Goal: Task Accomplishment & Management: Manage account settings

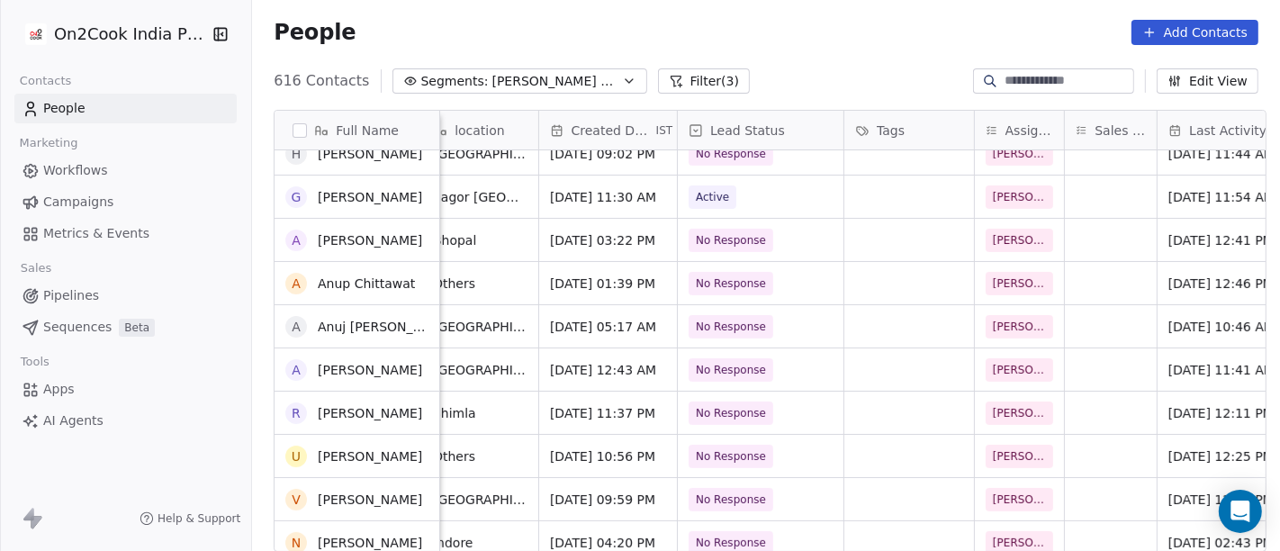
scroll to position [265, 0]
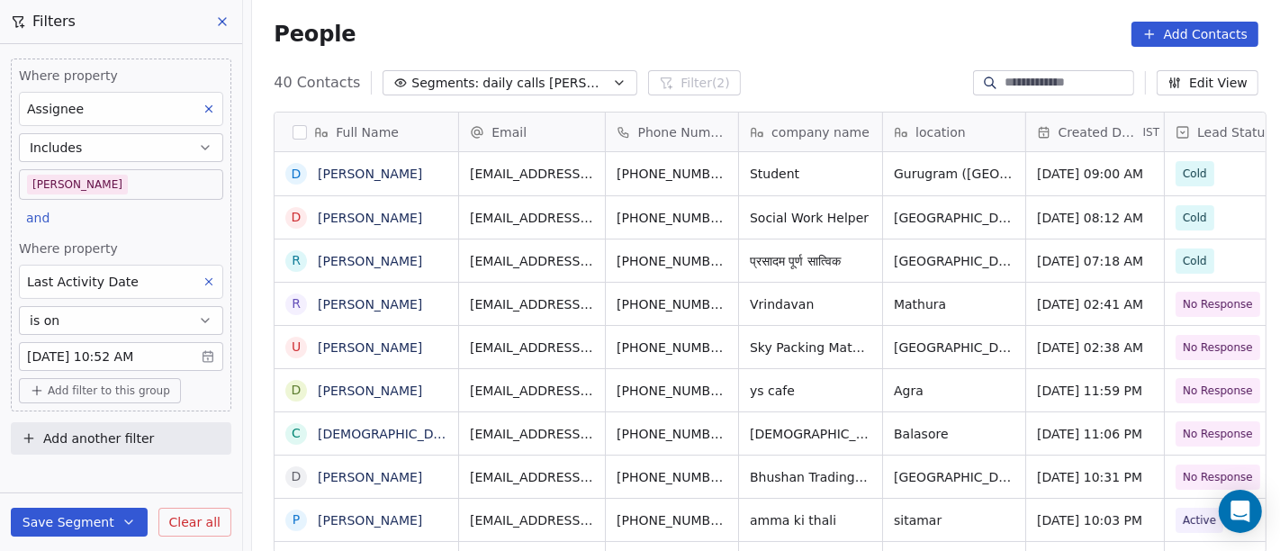
scroll to position [470, 1021]
click at [146, 185] on body "On2Cook India Pvt. Ltd. Contacts People Marketing Workflows Campaigns Metrics &…" at bounding box center [640, 275] width 1280 height 551
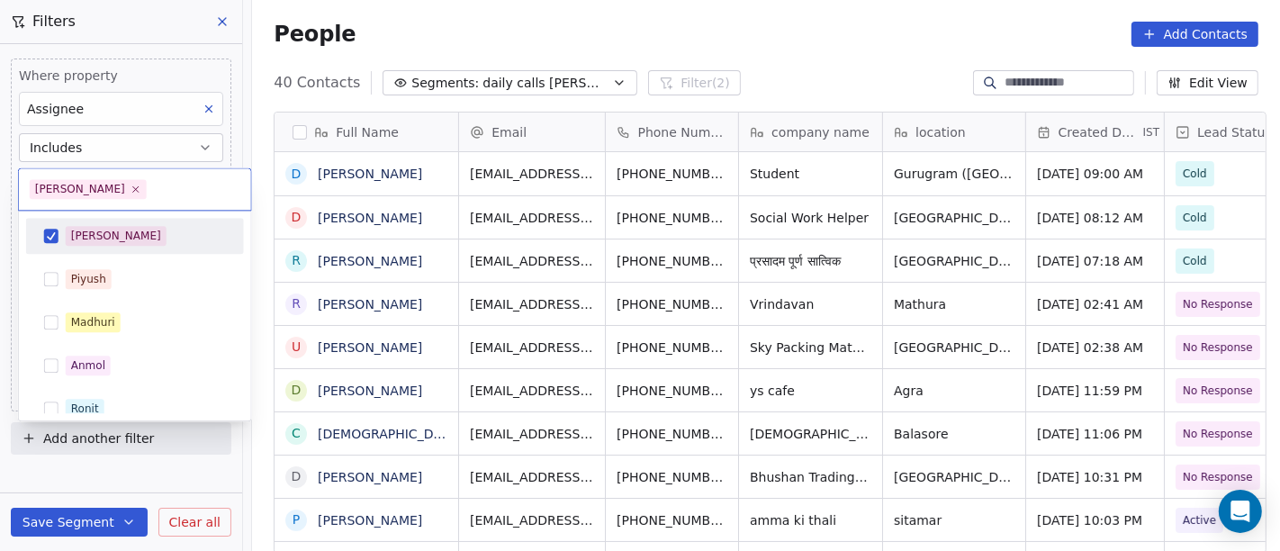
click at [159, 248] on div "[PERSON_NAME]" at bounding box center [134, 235] width 203 height 29
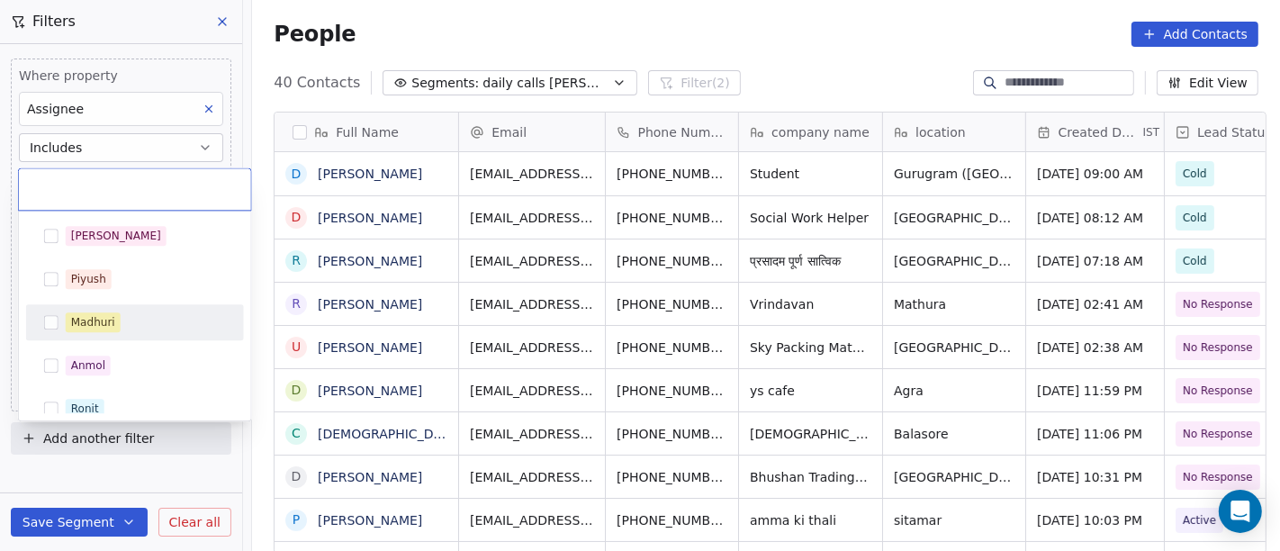
click at [161, 316] on div "Madhuri" at bounding box center [146, 322] width 160 height 20
click at [801, 28] on html "On2Cook India Pvt. Ltd. Contacts People Marketing Workflows Campaigns Metrics &…" at bounding box center [640, 275] width 1280 height 551
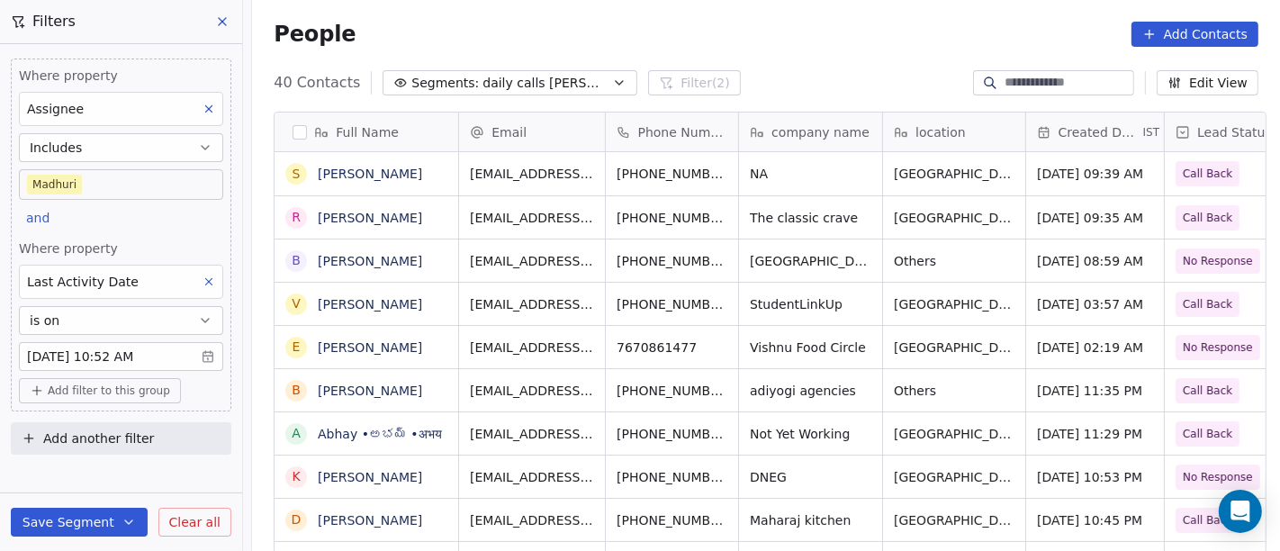
click at [68, 185] on body "On2Cook India Pvt. Ltd. Contacts People Marketing Workflows Campaigns Metrics &…" at bounding box center [640, 275] width 1280 height 551
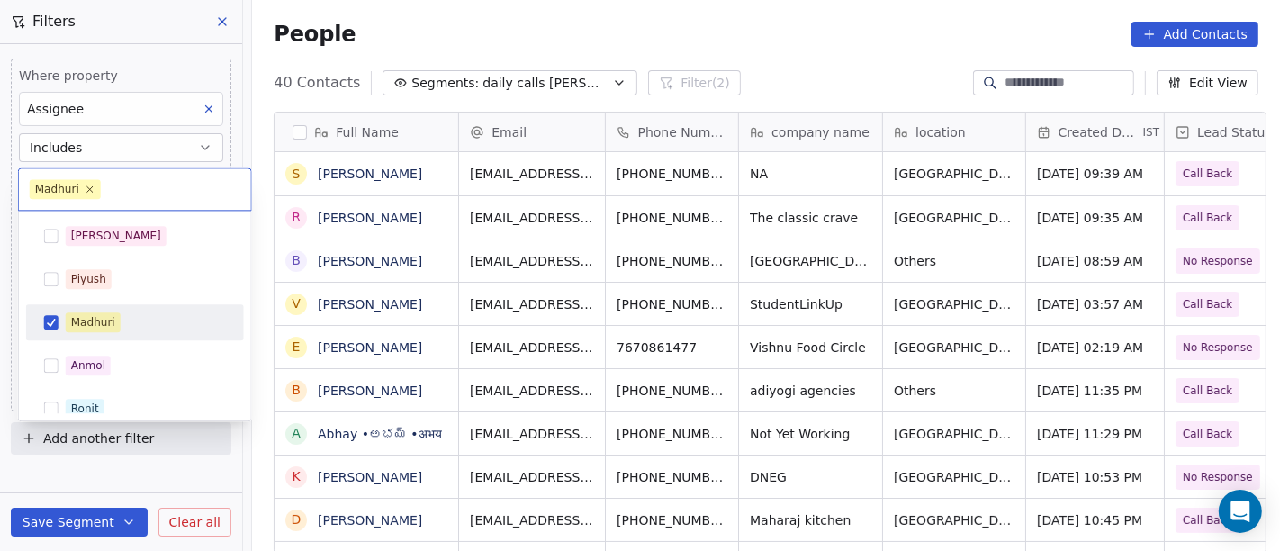
click at [130, 323] on div "Madhuri" at bounding box center [146, 322] width 160 height 20
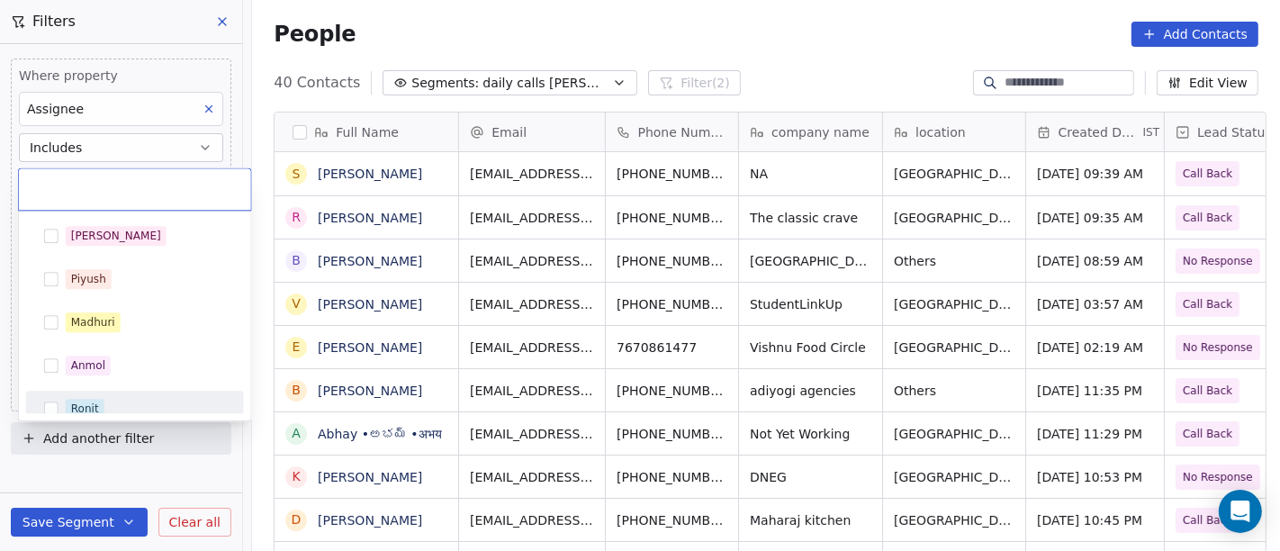
click at [144, 394] on div "Ronit" at bounding box center [134, 408] width 203 height 29
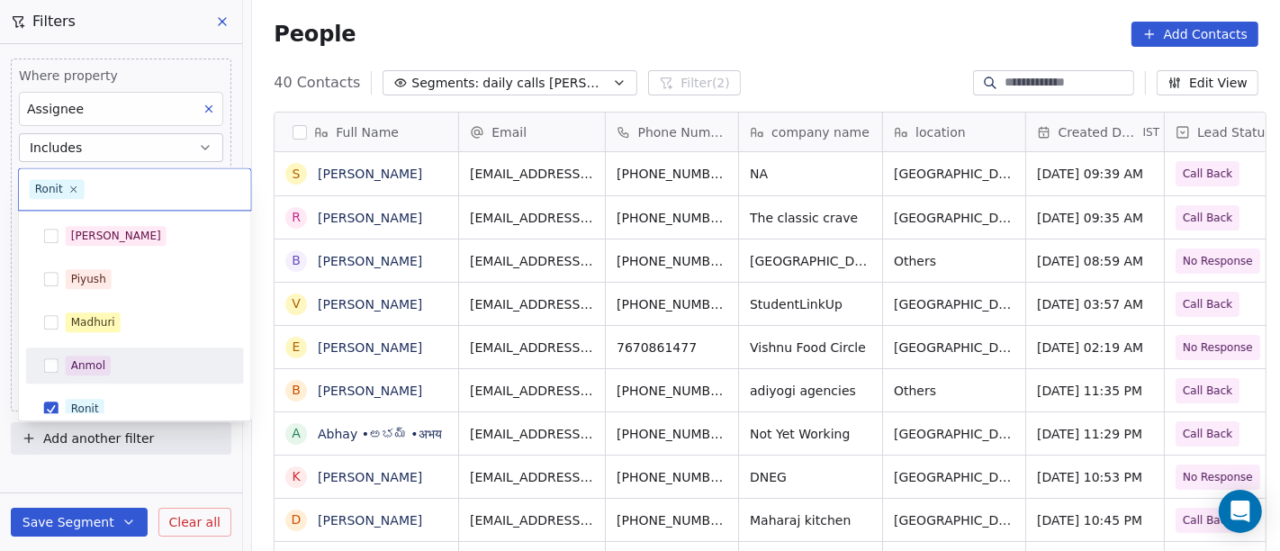
click at [754, 77] on html "On2Cook India Pvt. Ltd. Contacts People Marketing Workflows Campaigns Metrics &…" at bounding box center [640, 275] width 1280 height 551
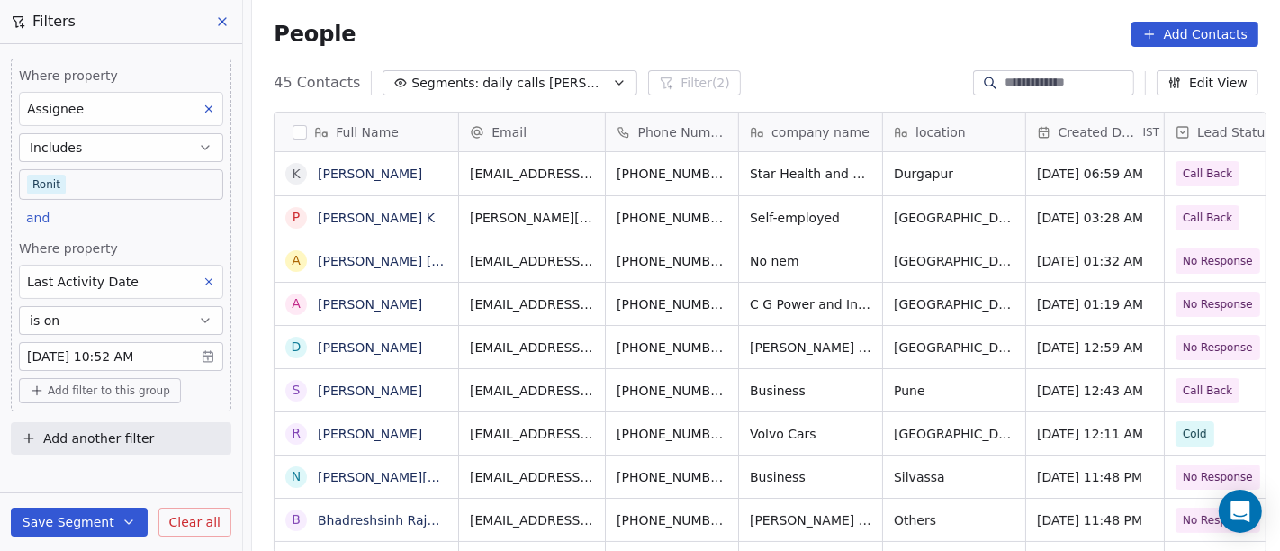
click at [49, 186] on body "On2Cook India Pvt. Ltd. Contacts People Marketing Workflows Campaigns Metrics &…" at bounding box center [640, 275] width 1280 height 551
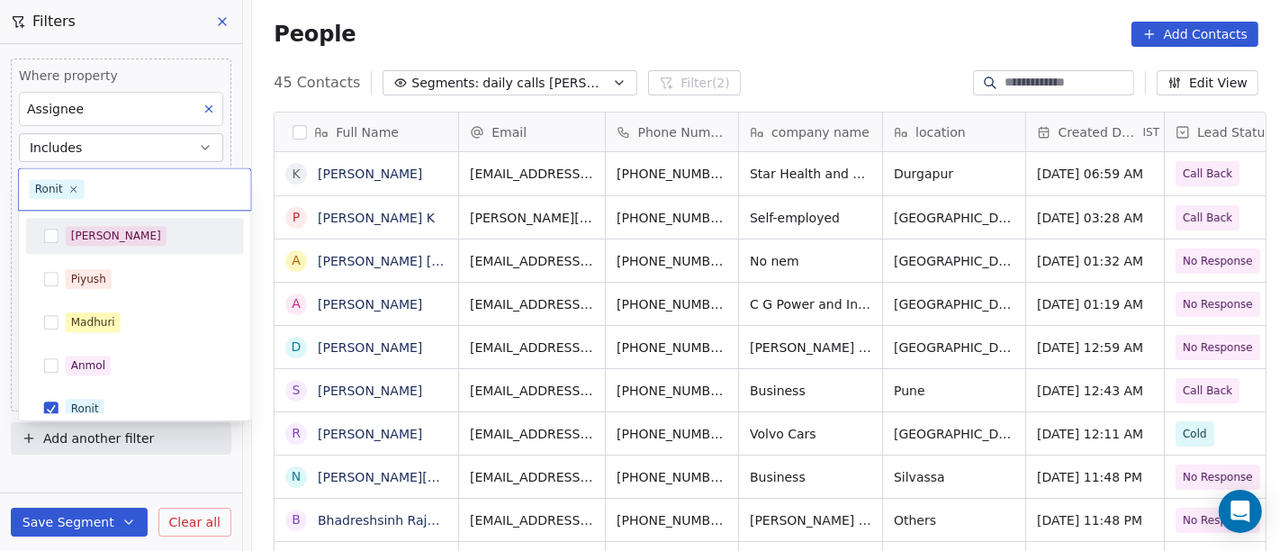
scroll to position [13, 0]
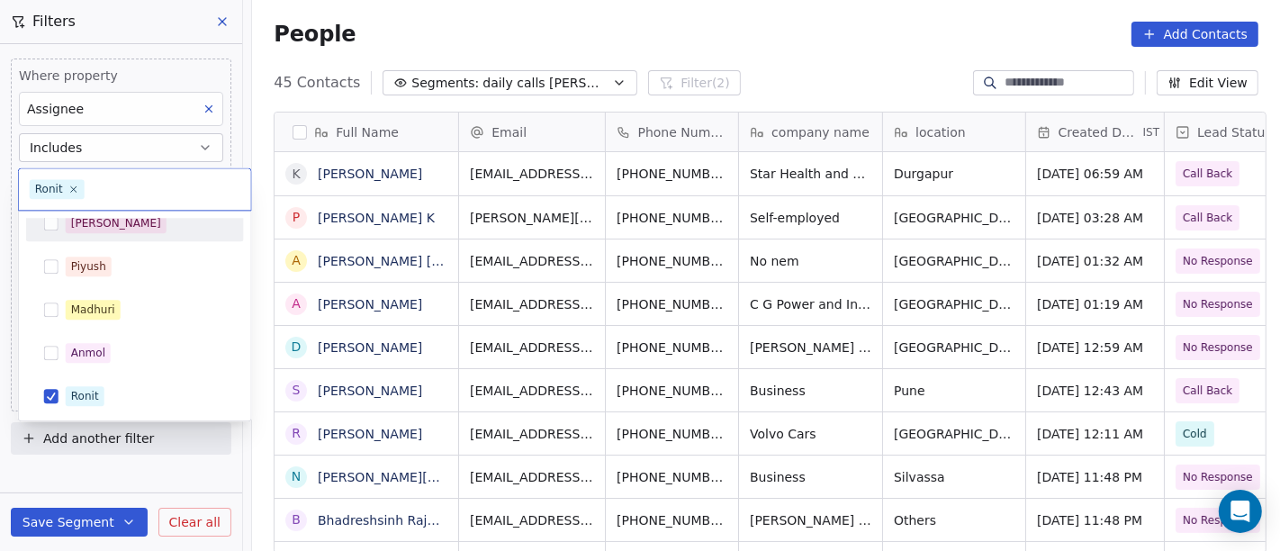
click at [112, 239] on div "[PERSON_NAME]" at bounding box center [135, 223] width 218 height 36
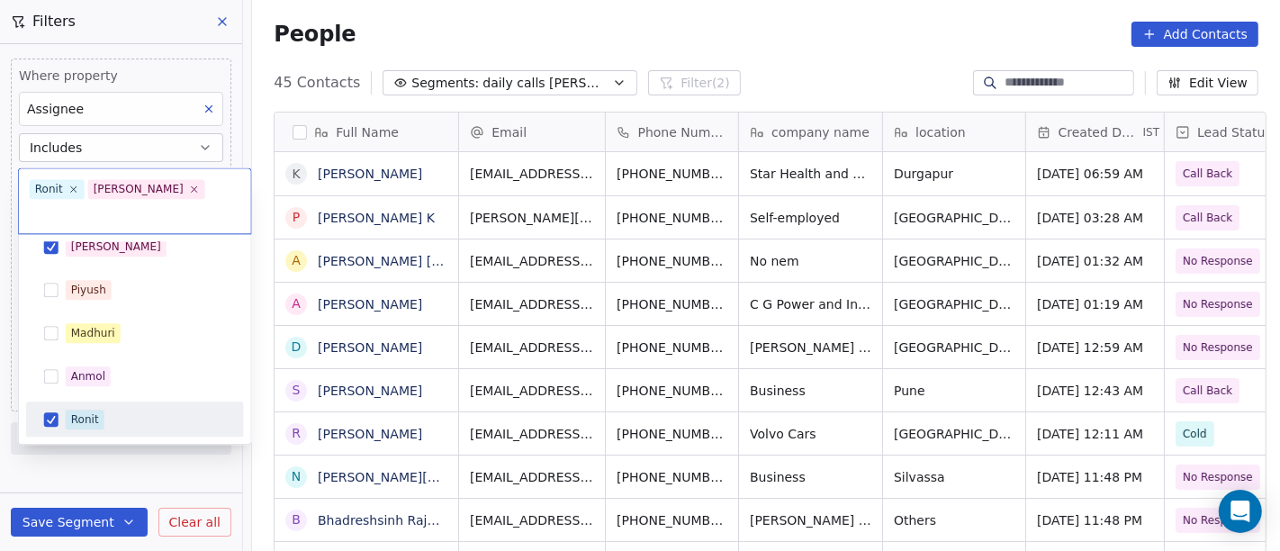
click at [127, 410] on div "Ronit" at bounding box center [146, 420] width 160 height 20
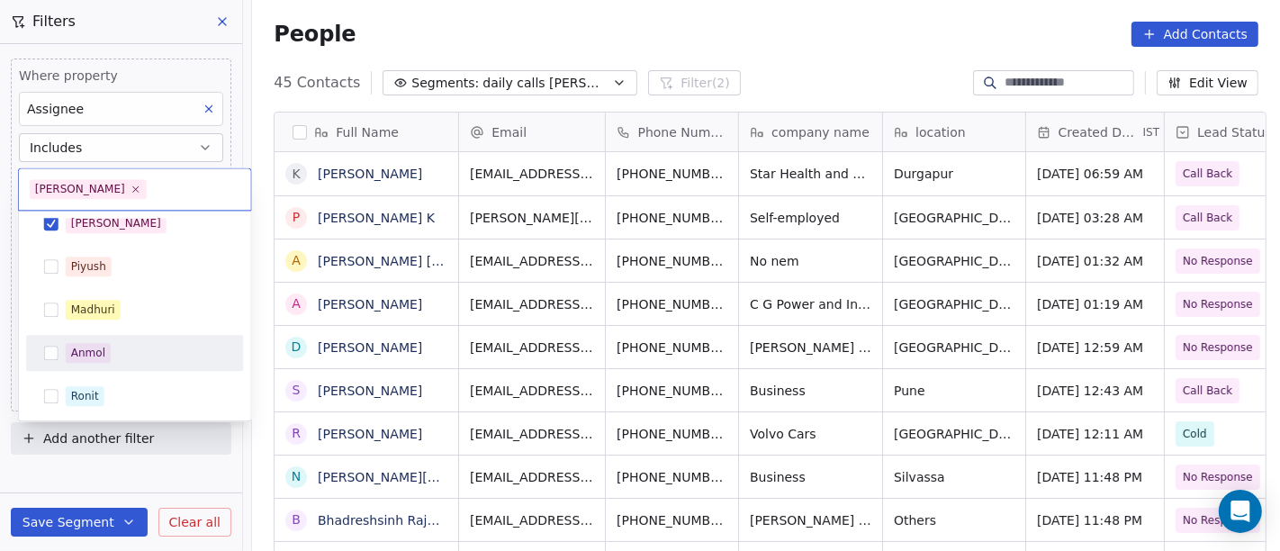
click at [769, 46] on html "On2Cook India Pvt. Ltd. Contacts People Marketing Workflows Campaigns Metrics &…" at bounding box center [640, 275] width 1280 height 551
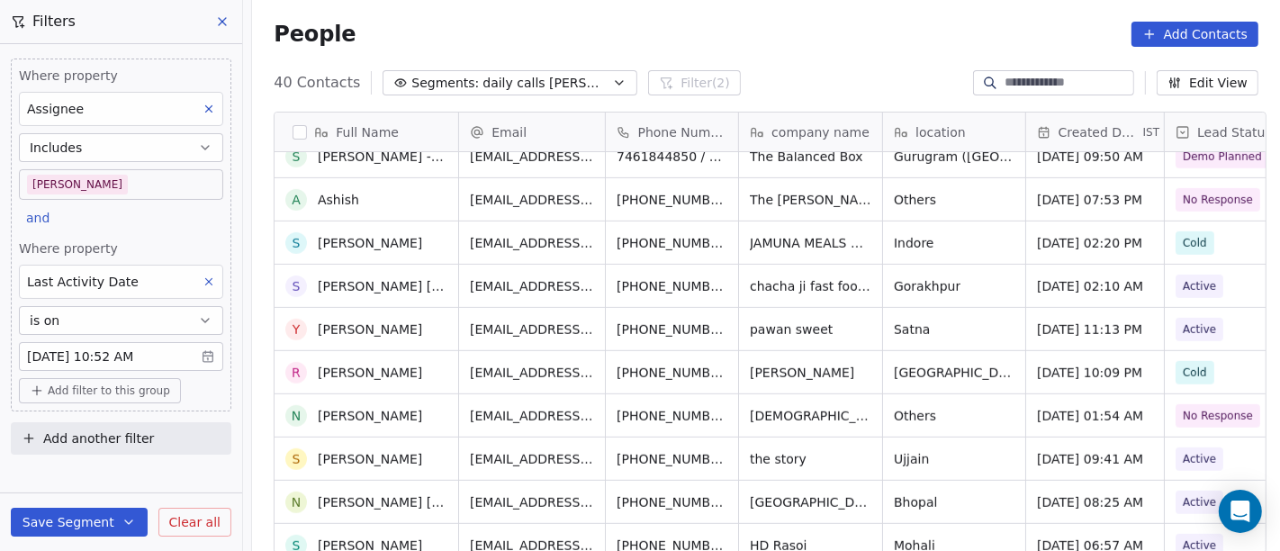
scroll to position [826, 0]
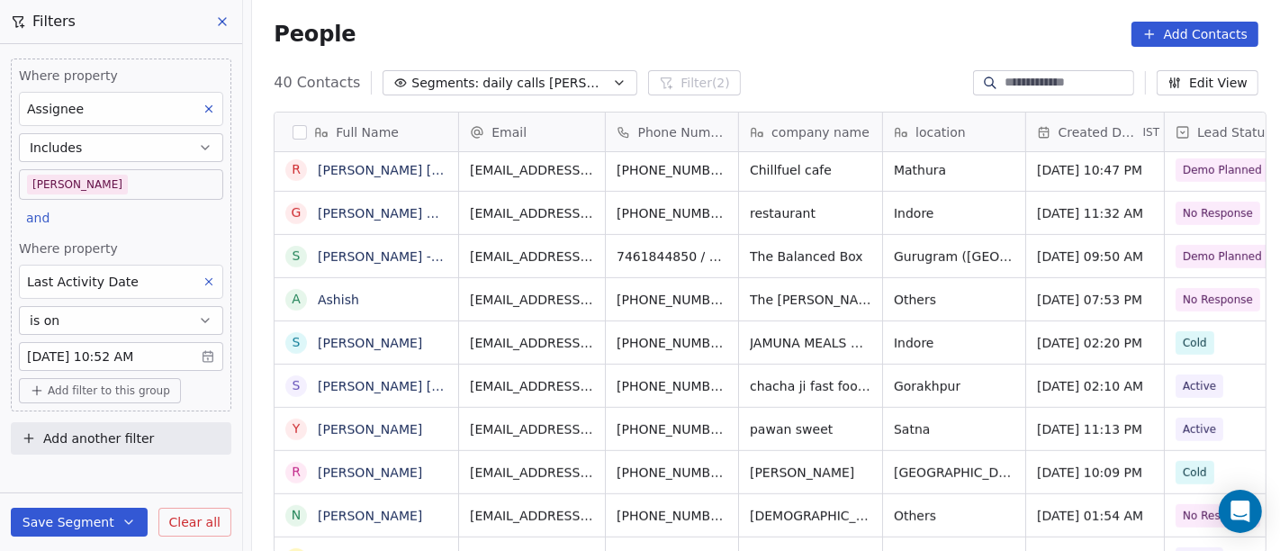
click at [393, 277] on div "A Ashish" at bounding box center [367, 298] width 185 height 43
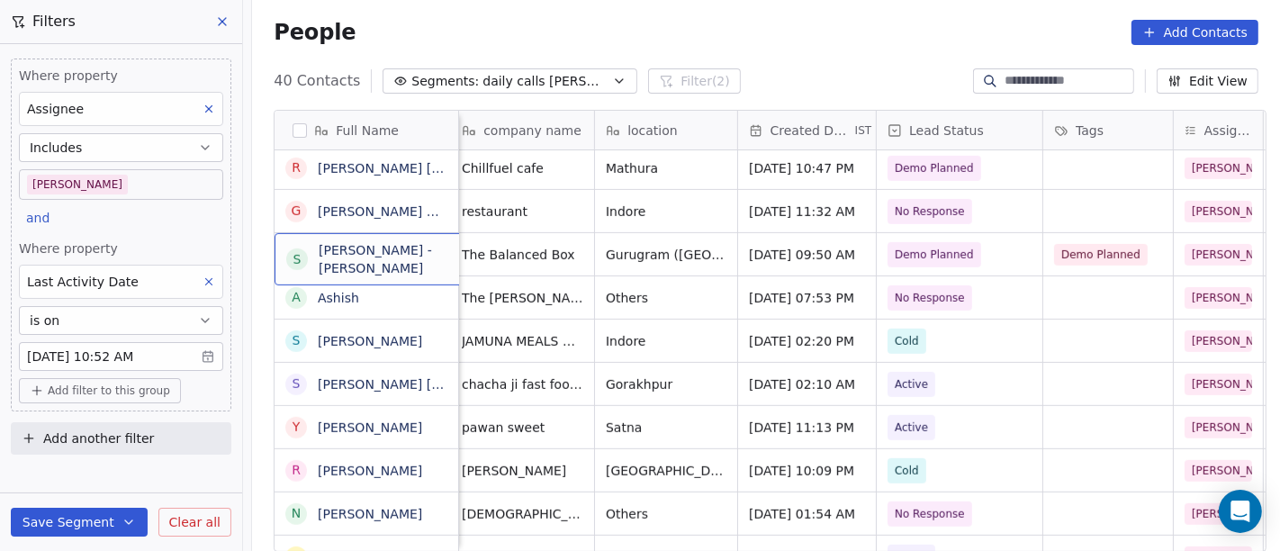
scroll to position [0, 290]
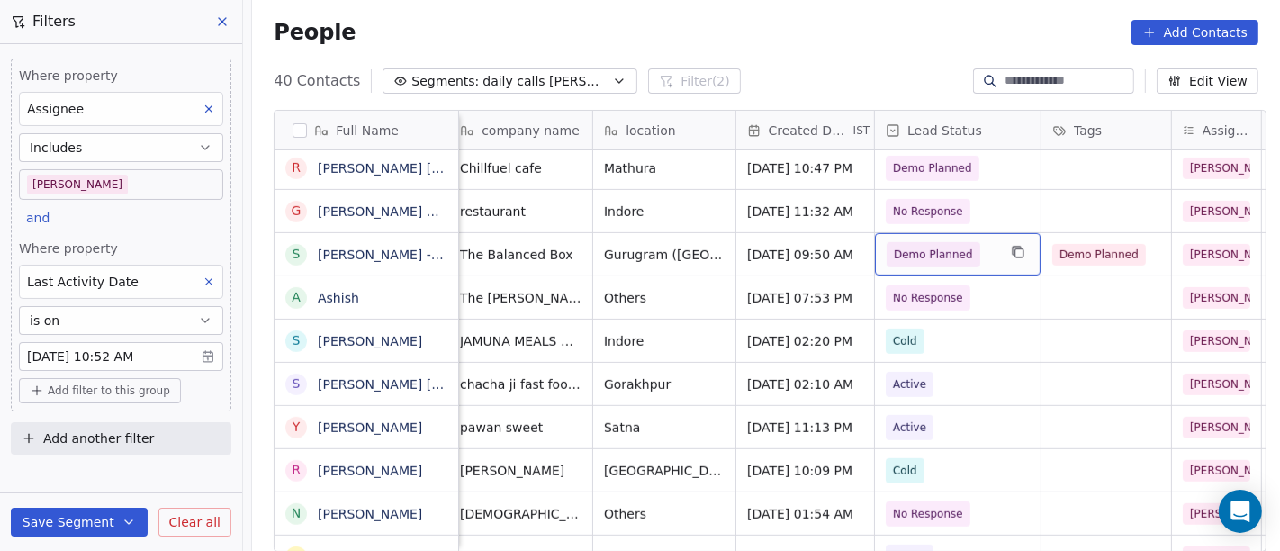
click at [992, 256] on div "Demo Planned" at bounding box center [958, 254] width 166 height 42
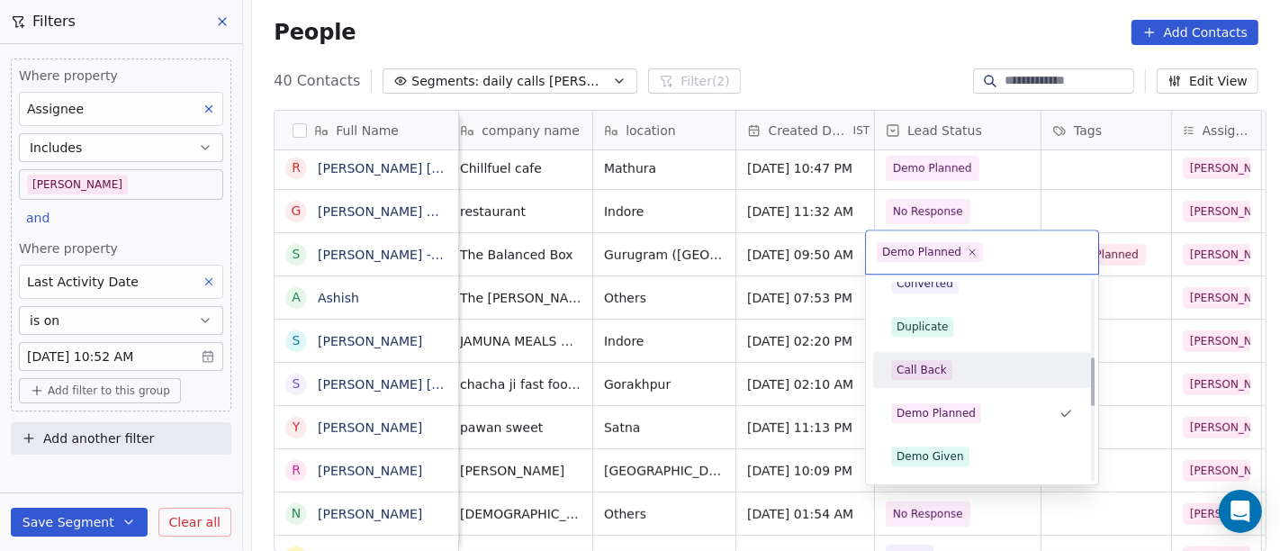
scroll to position [318, 0]
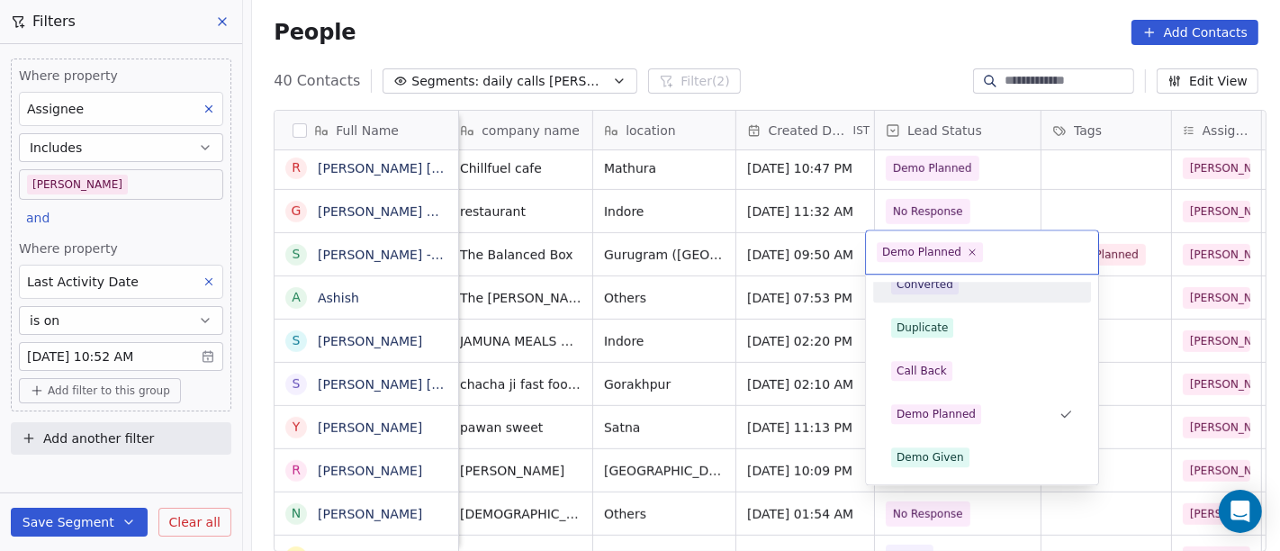
click at [827, 63] on html "On2Cook India Pvt. Ltd. Contacts People Marketing Workflows Campaigns Metrics &…" at bounding box center [640, 275] width 1280 height 551
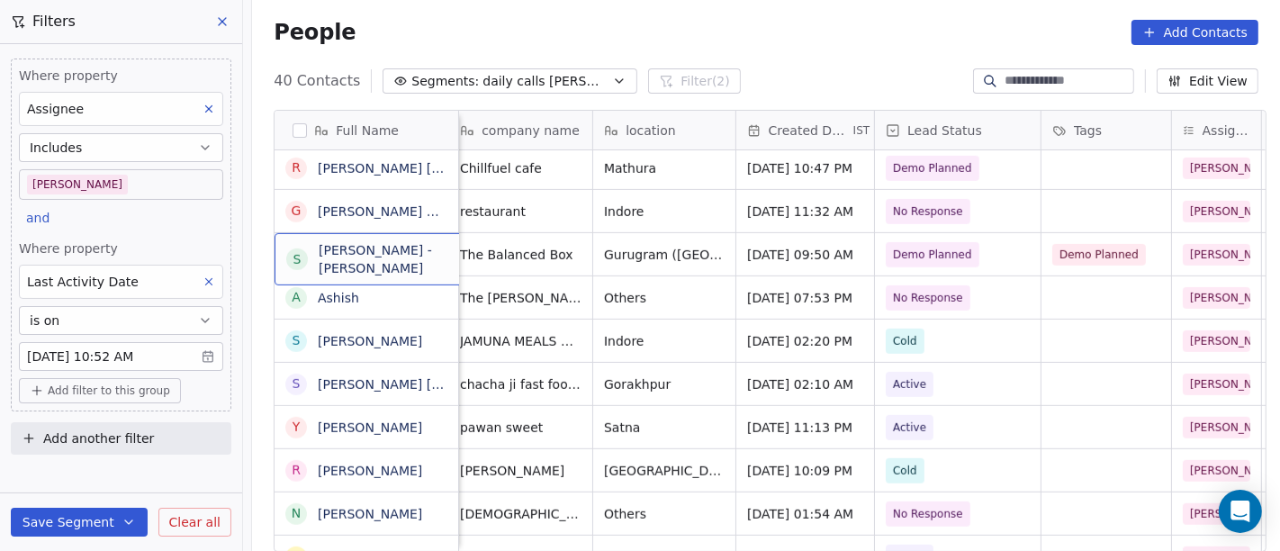
click at [383, 266] on div "s shivani singh - Saurabh Rai" at bounding box center [410, 259] width 270 height 52
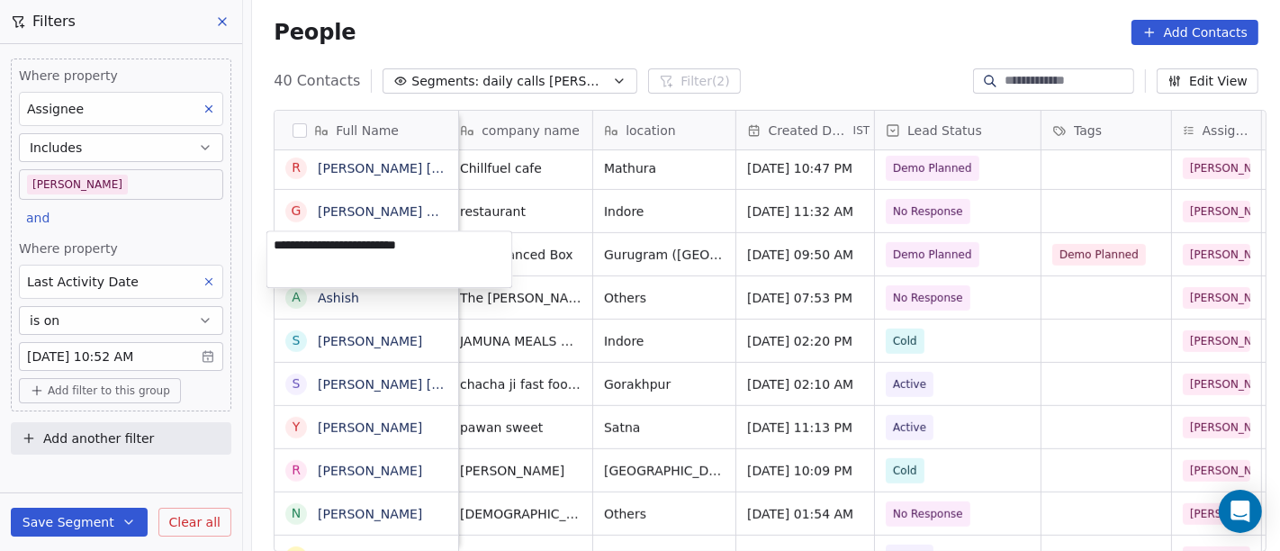
click at [419, 261] on textarea "**********" at bounding box center [389, 259] width 245 height 56
drag, startPoint x: 453, startPoint y: 245, endPoint x: 359, endPoint y: 245, distance: 93.6
click at [359, 245] on textarea "**********" at bounding box center [389, 259] width 245 height 56
type textarea "**********"
click at [575, 244] on html "On2Cook India Pvt. Ltd. Contacts People Marketing Workflows Campaigns Metrics &…" at bounding box center [640, 275] width 1280 height 551
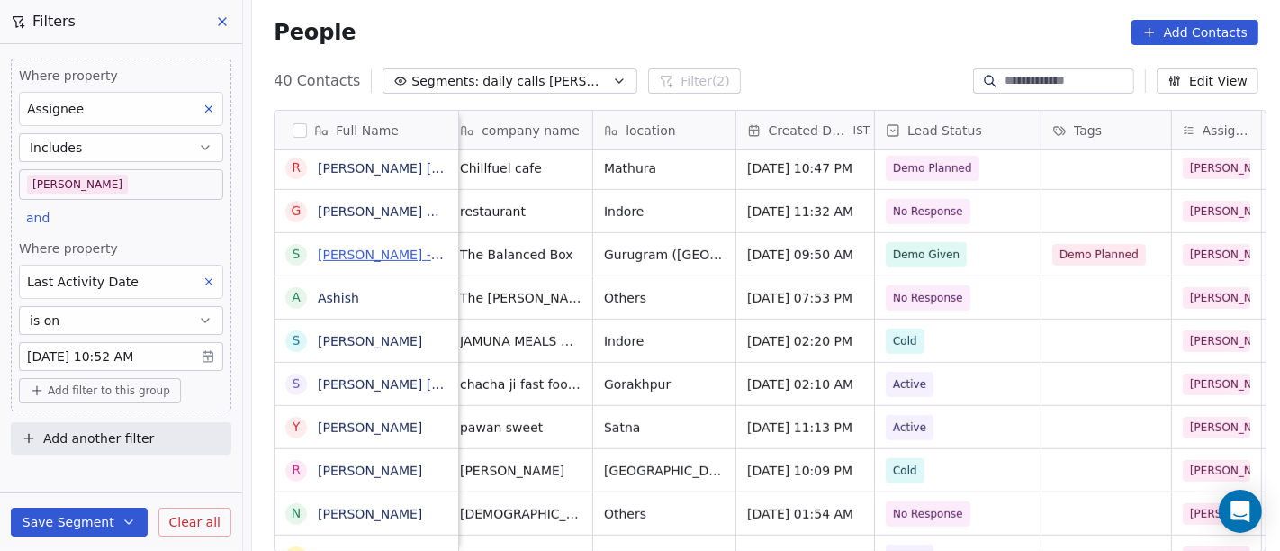
click at [362, 249] on link "Saurabh Rai - shivani singh" at bounding box center [429, 255] width 222 height 14
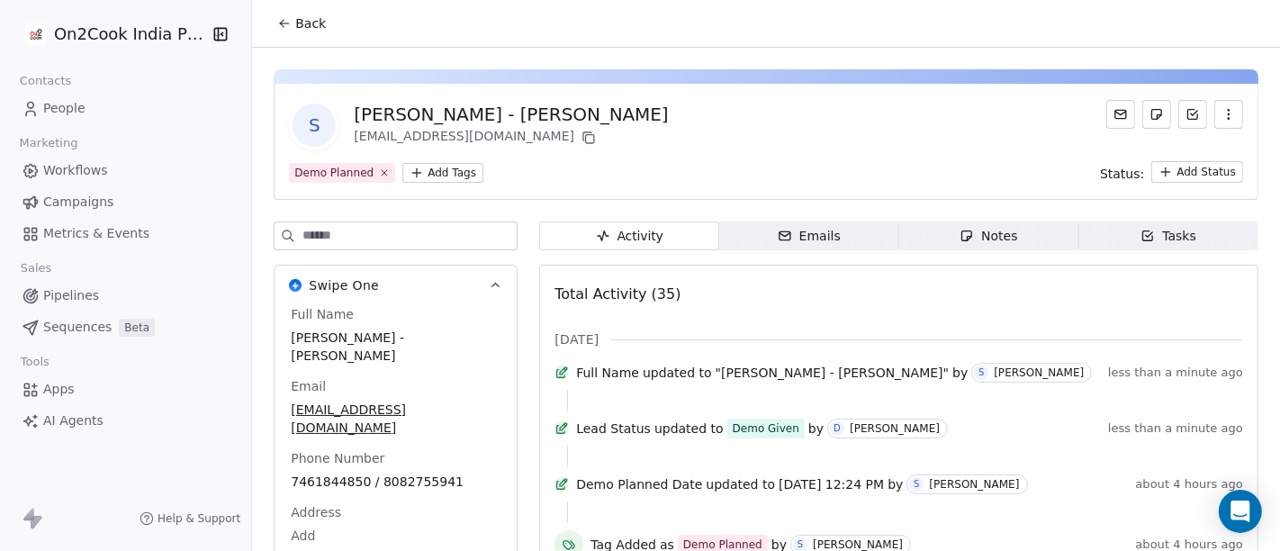
click at [298, 9] on button "Back" at bounding box center [302, 23] width 70 height 32
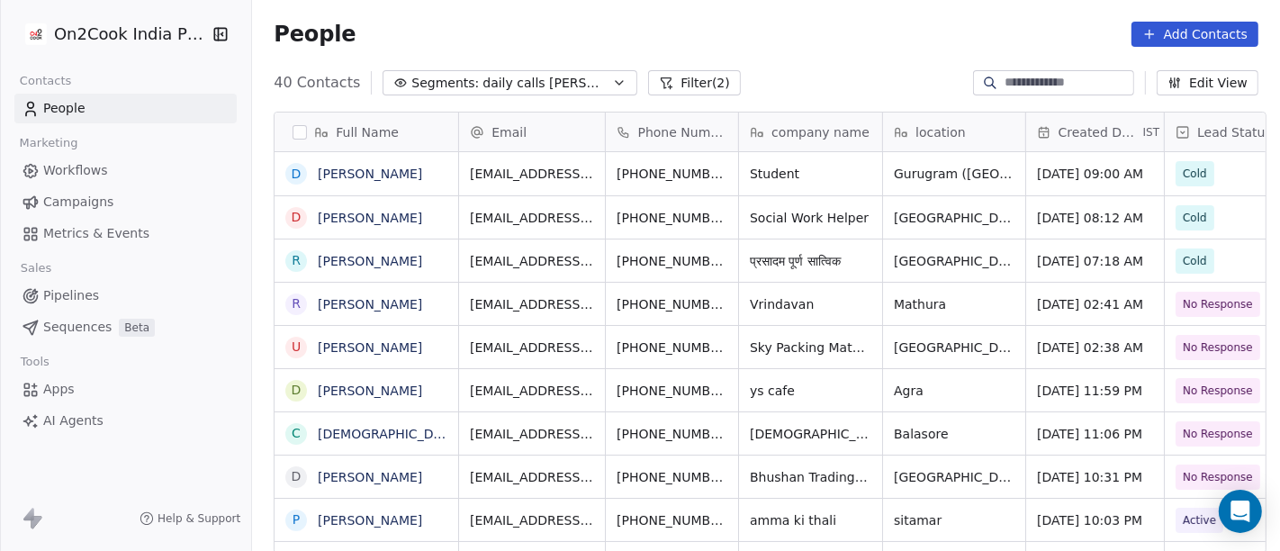
scroll to position [470, 1021]
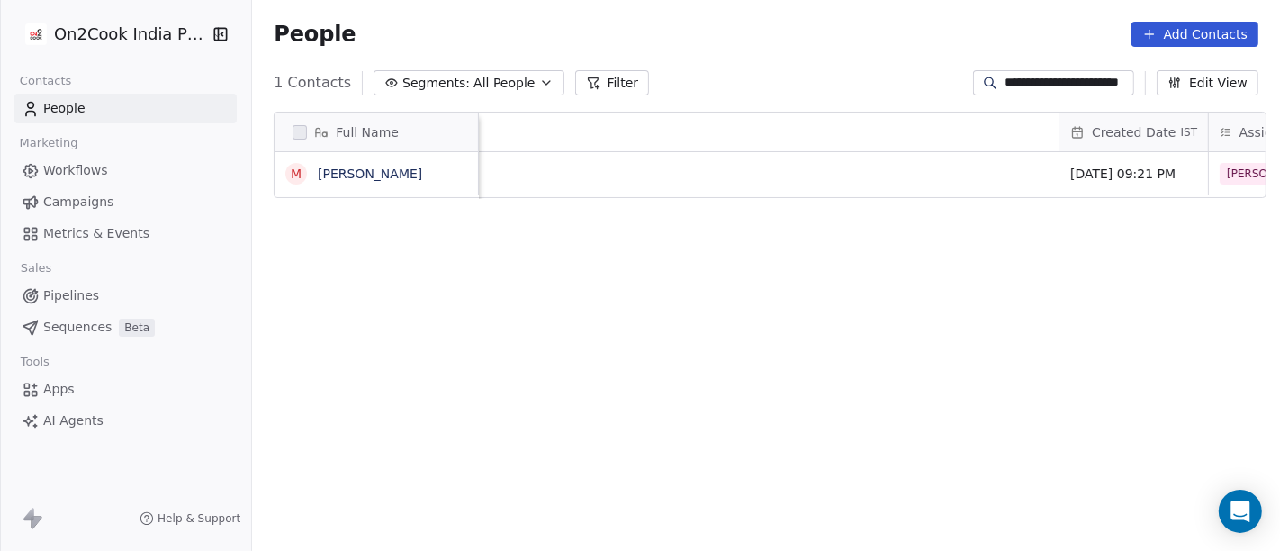
click at [1070, 65] on div "People Add Contacts" at bounding box center [766, 34] width 1028 height 68
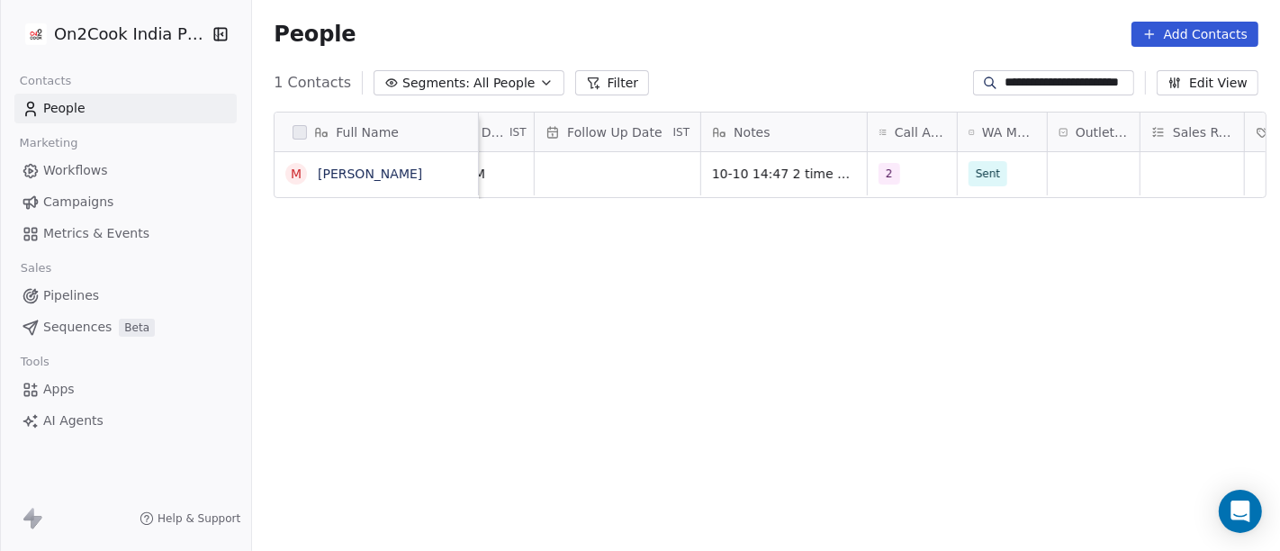
click at [1078, 91] on input "**********" at bounding box center [1068, 83] width 126 height 18
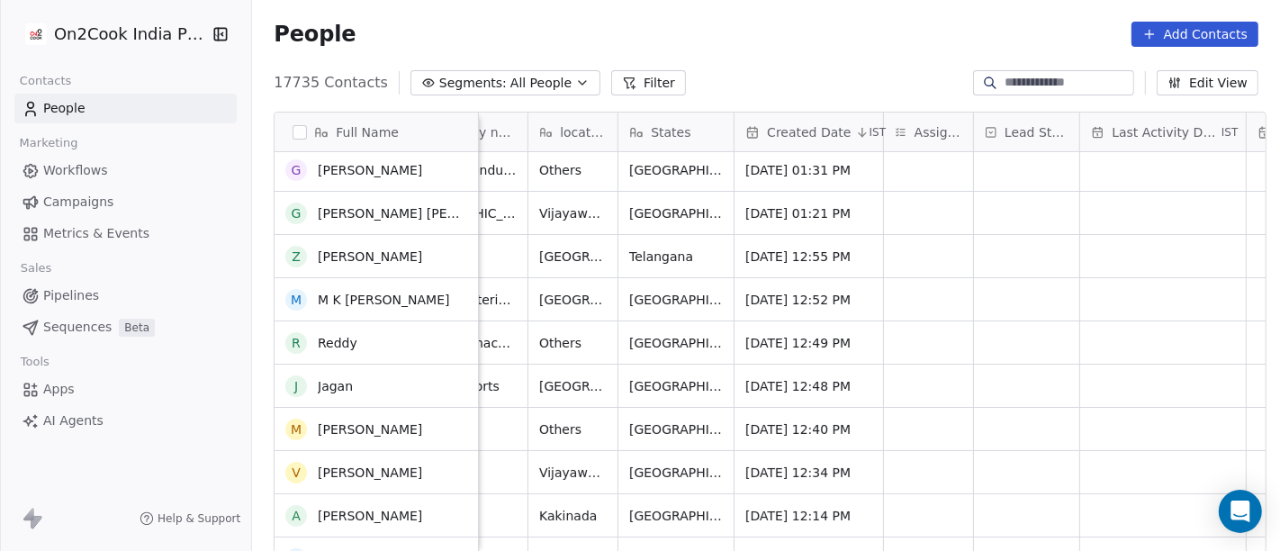
scroll to position [0, 0]
